Goal: Communication & Community: Answer question/provide support

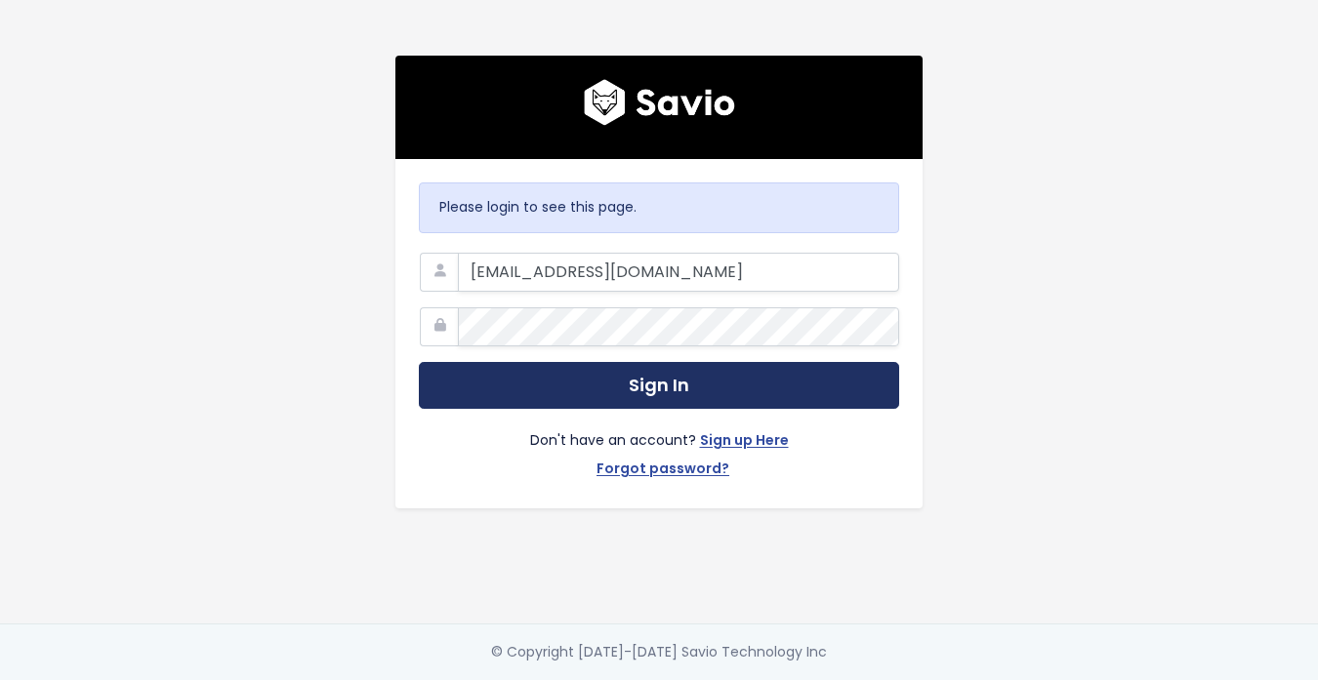
click at [639, 384] on button "Sign In" at bounding box center [659, 386] width 480 height 48
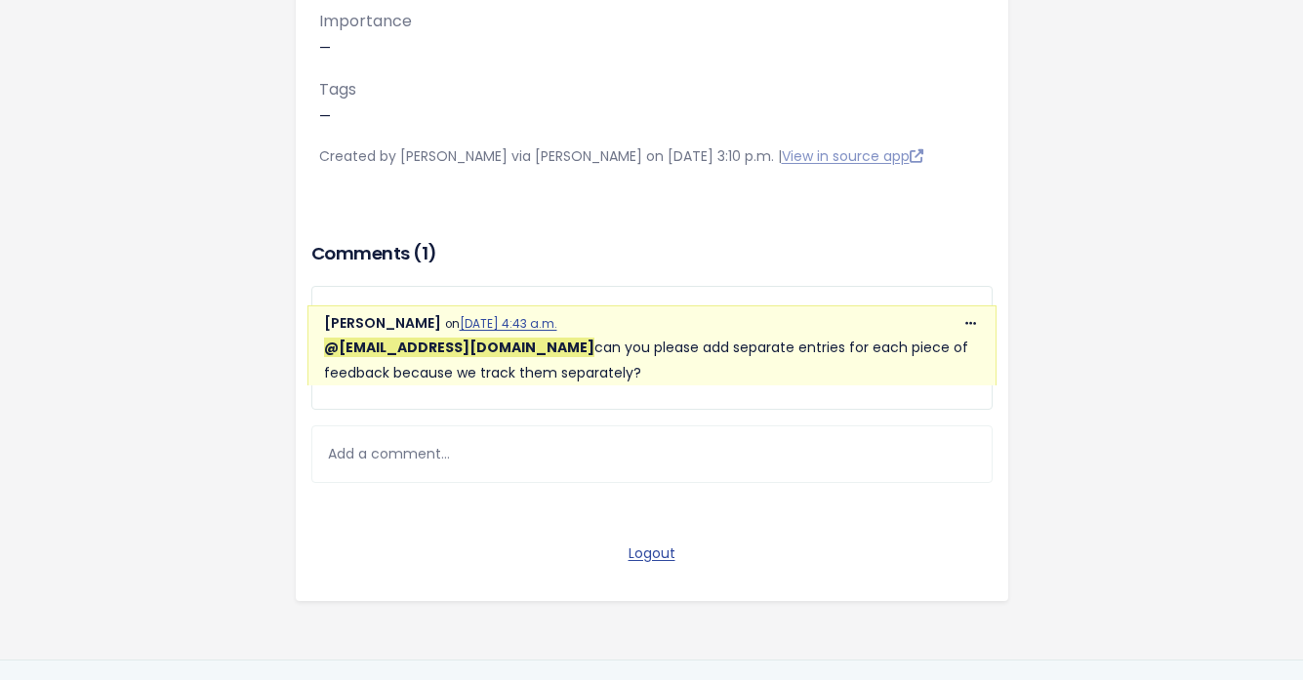
scroll to position [915, 0]
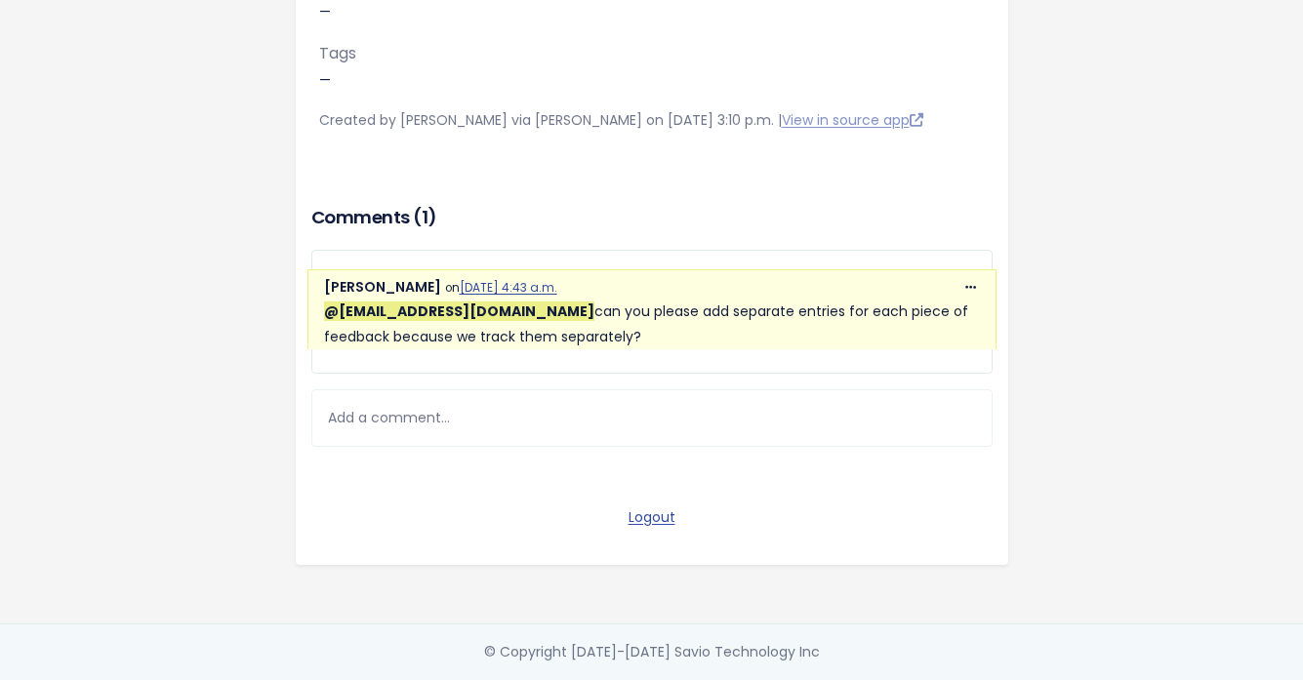
click at [520, 389] on div "Add a comment..." at bounding box center [651, 418] width 681 height 58
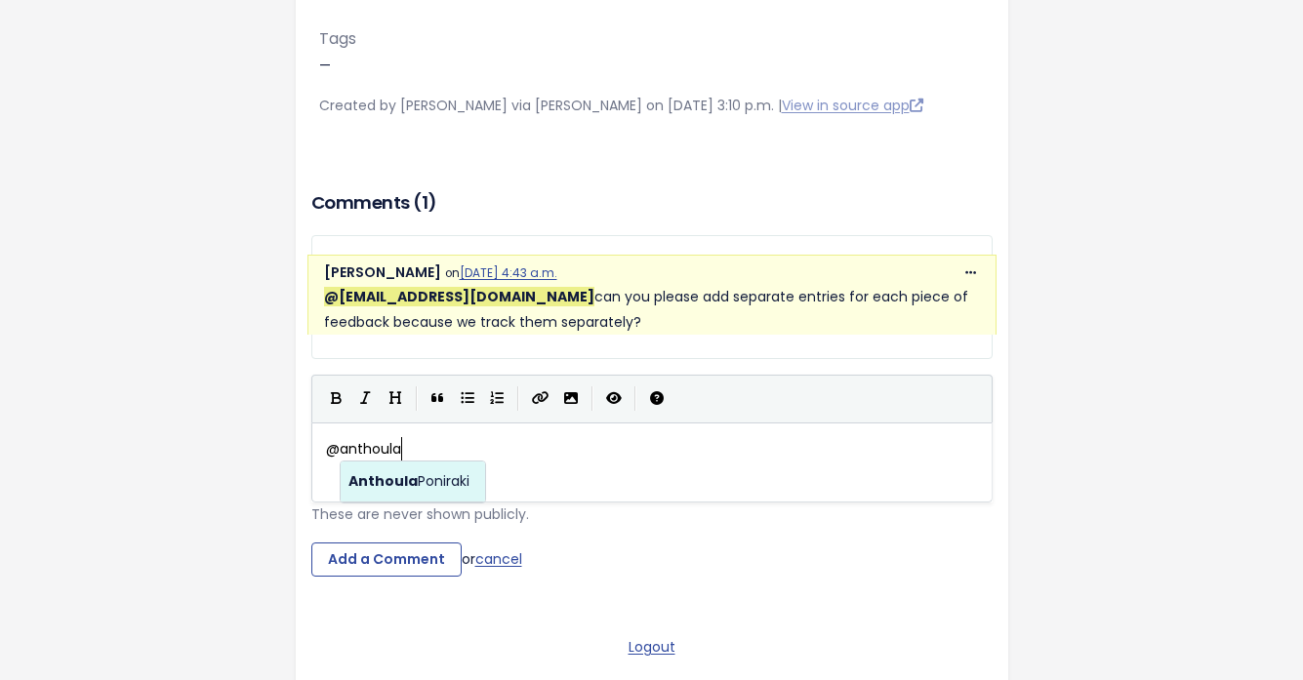
scroll to position [7, 74]
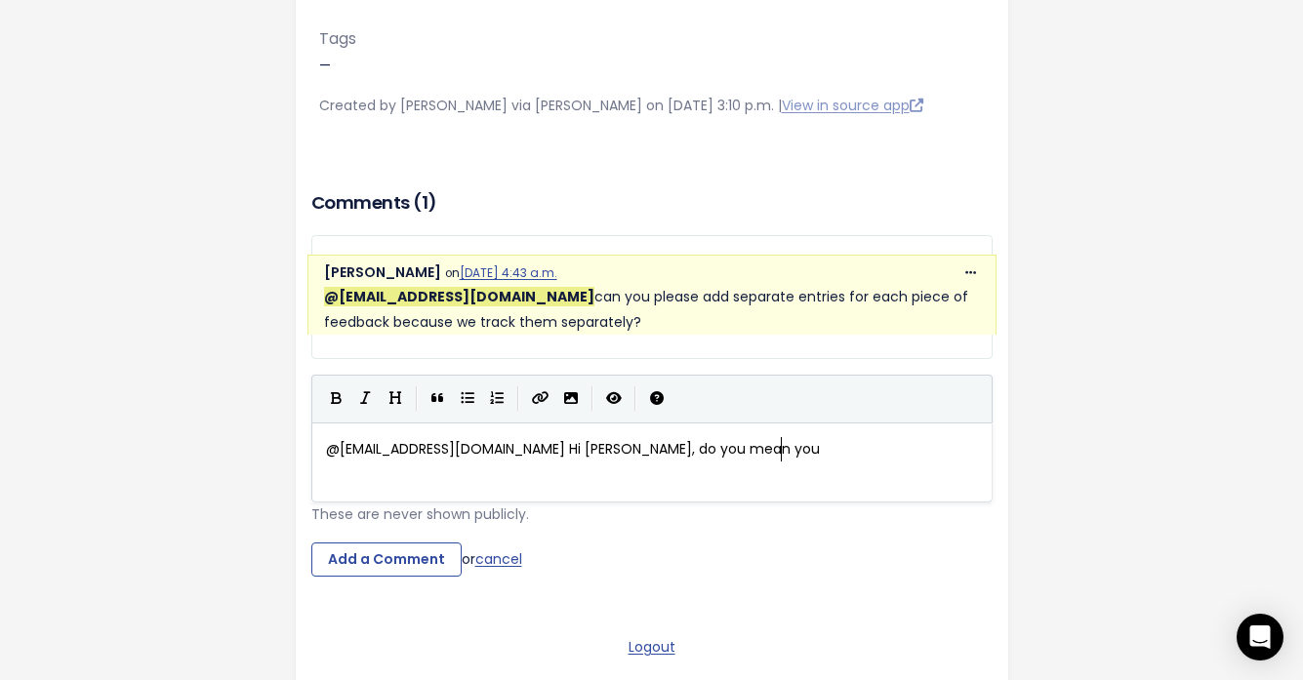
scroll to position [7, 454]
type textarea "@anthoula.poniraki@workable.com Hi Anthoula, do you mean you want to see a p"
type textarea "ep"
type textarea "spe"
type textarea "eparate feedback ac"
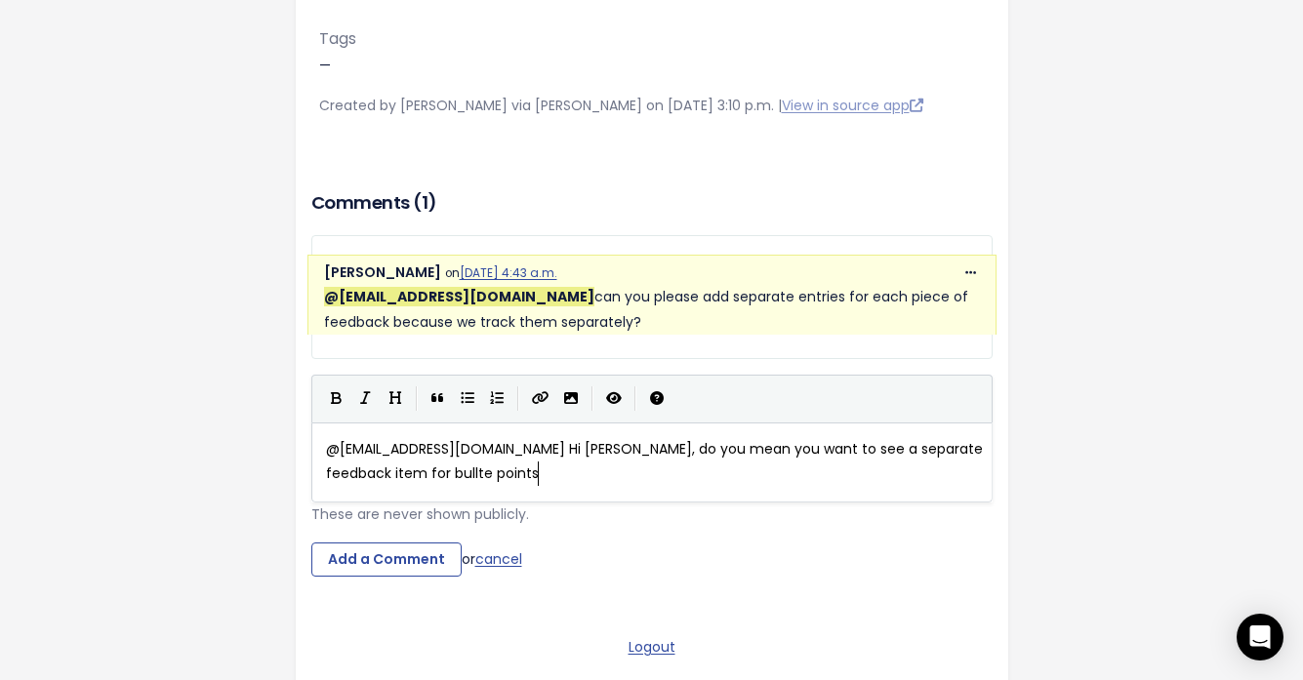
type textarea "item for bullte points 1"
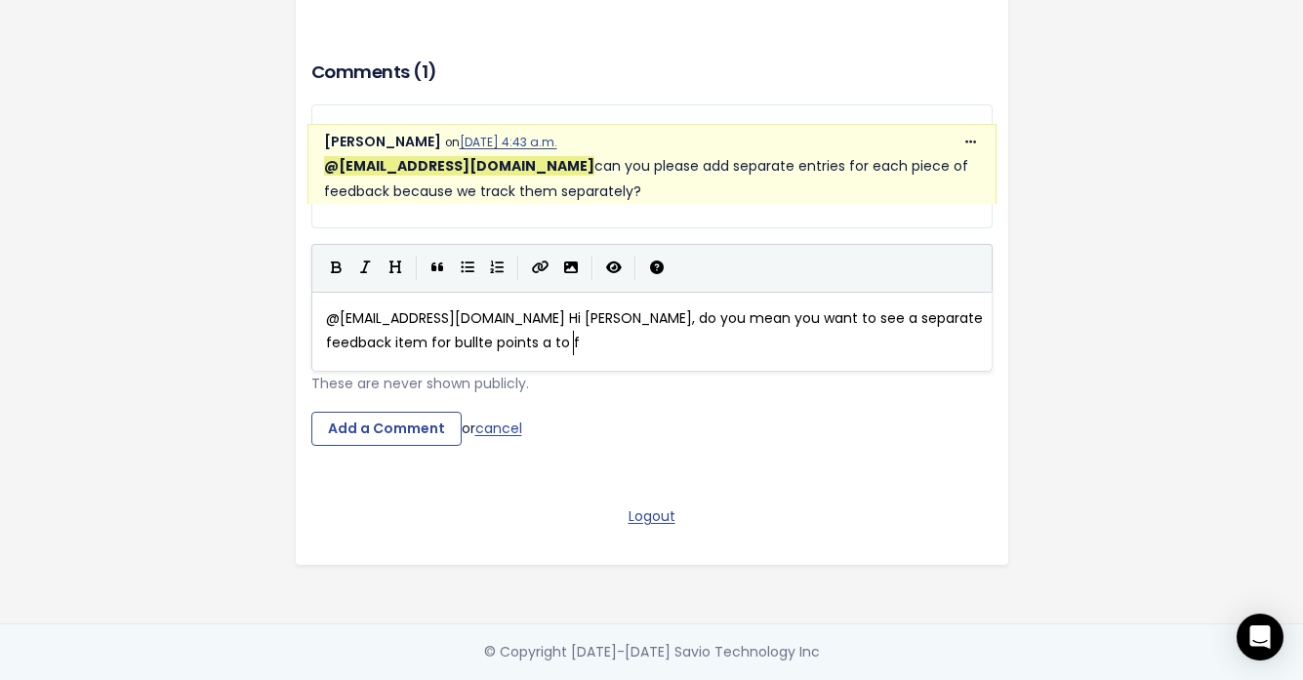
scroll to position [7, 40]
type textarea "a to f?"
click at [392, 412] on input "Add a Comment" at bounding box center [386, 429] width 150 height 35
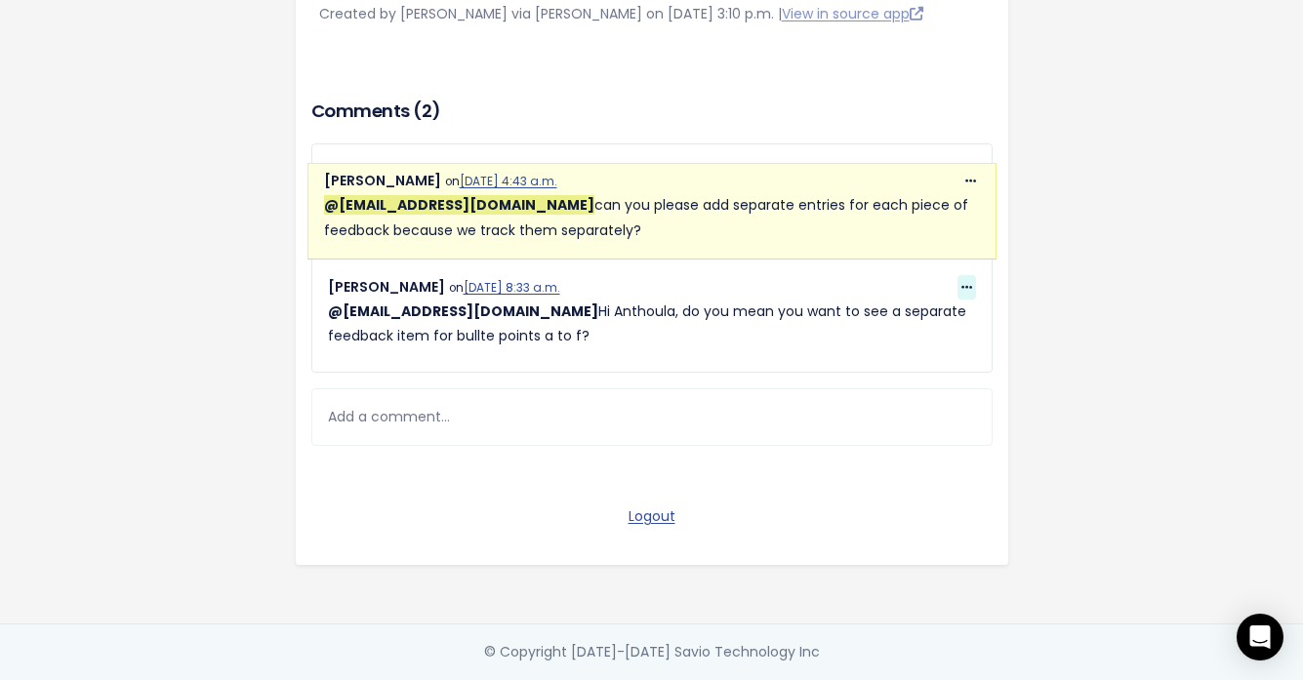
click at [964, 275] on span at bounding box center [967, 287] width 19 height 24
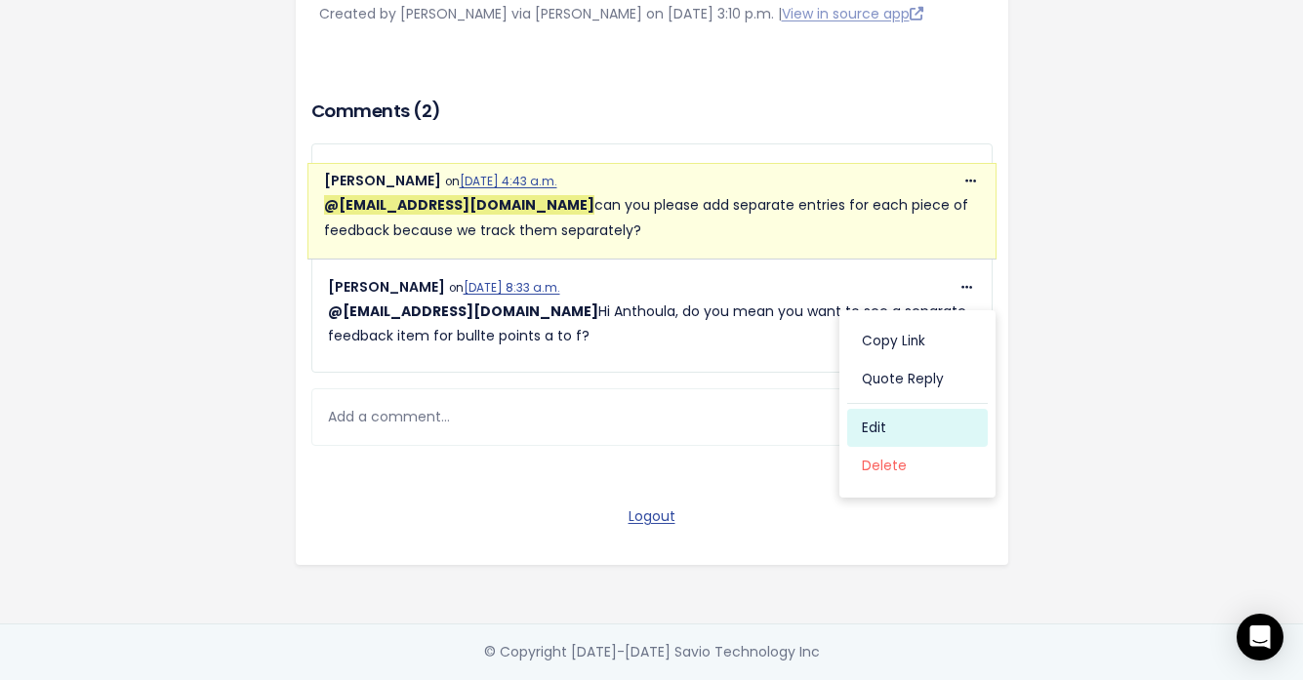
click at [873, 420] on link "Edit" at bounding box center [917, 428] width 141 height 38
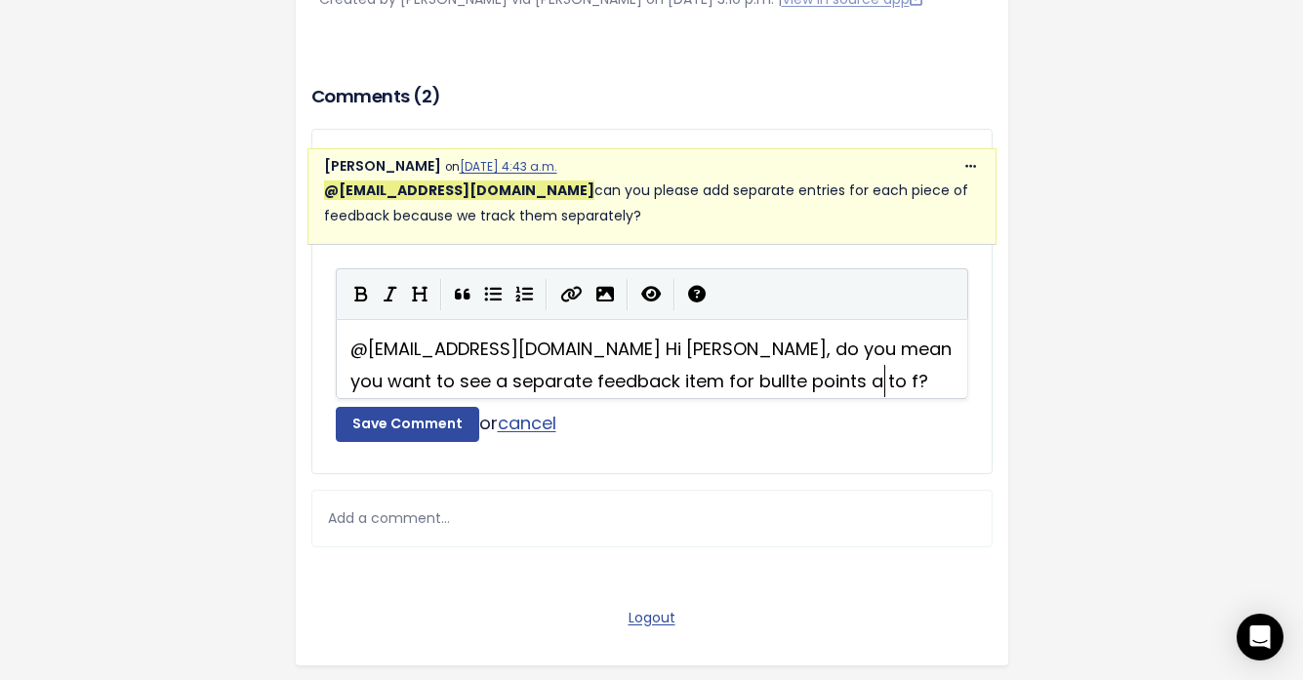
scroll to position [3, 0]
click at [760, 384] on span "@anthoula.poniraki@workable.com Hi Anthoula, do you mean you want to see a sepa…" at bounding box center [653, 365] width 606 height 56
type textarea "et"
click at [387, 440] on button "Save Comment" at bounding box center [407, 424] width 143 height 35
